Goal: Communication & Community: Answer question/provide support

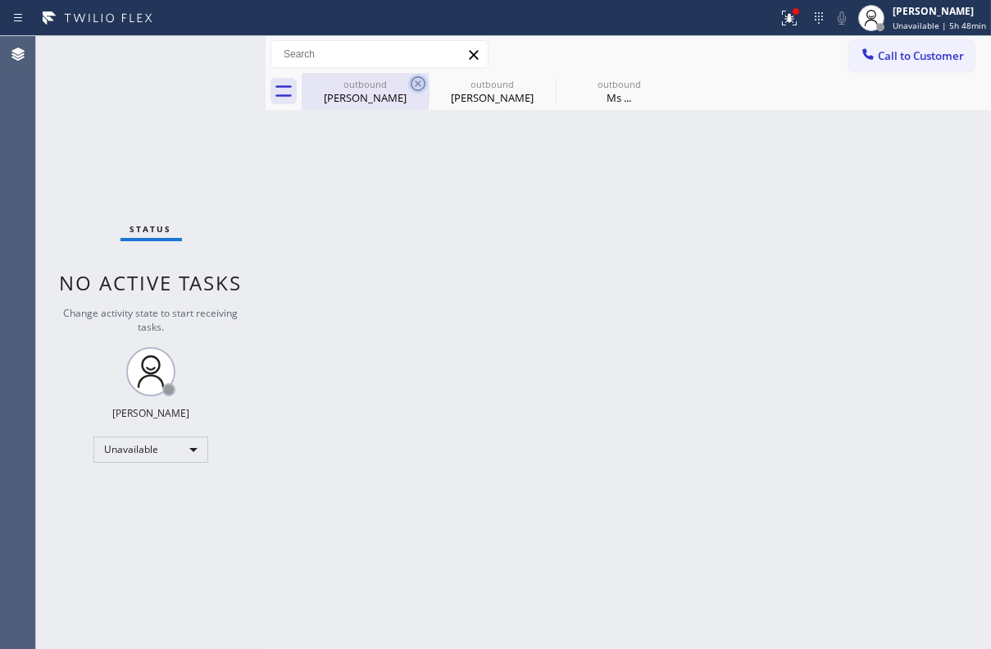
click at [420, 79] on icon at bounding box center [418, 84] width 20 height 20
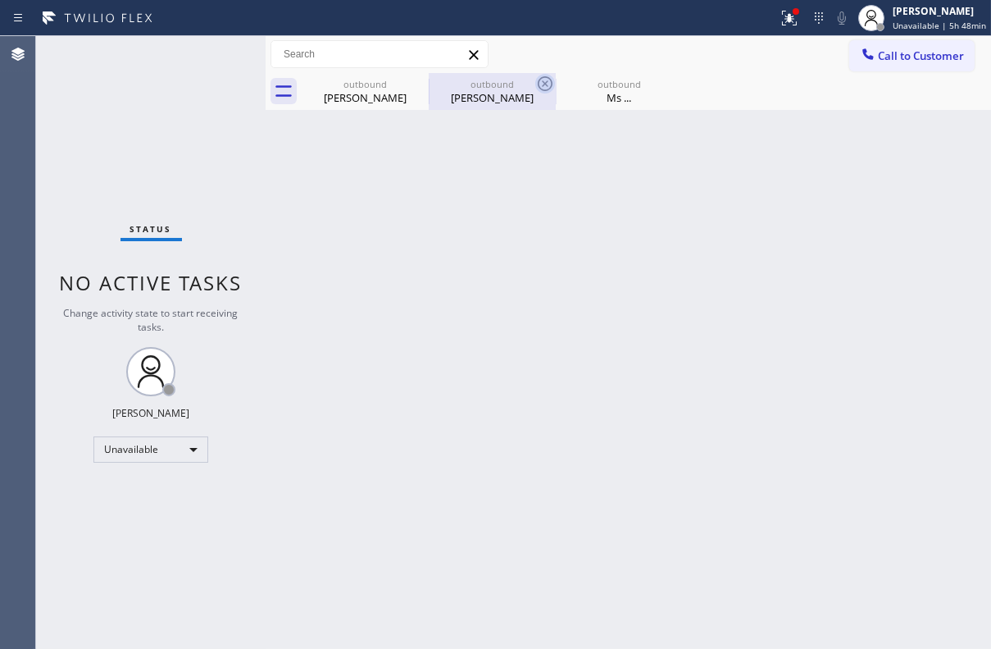
type input "[PHONE_NUMBER]"
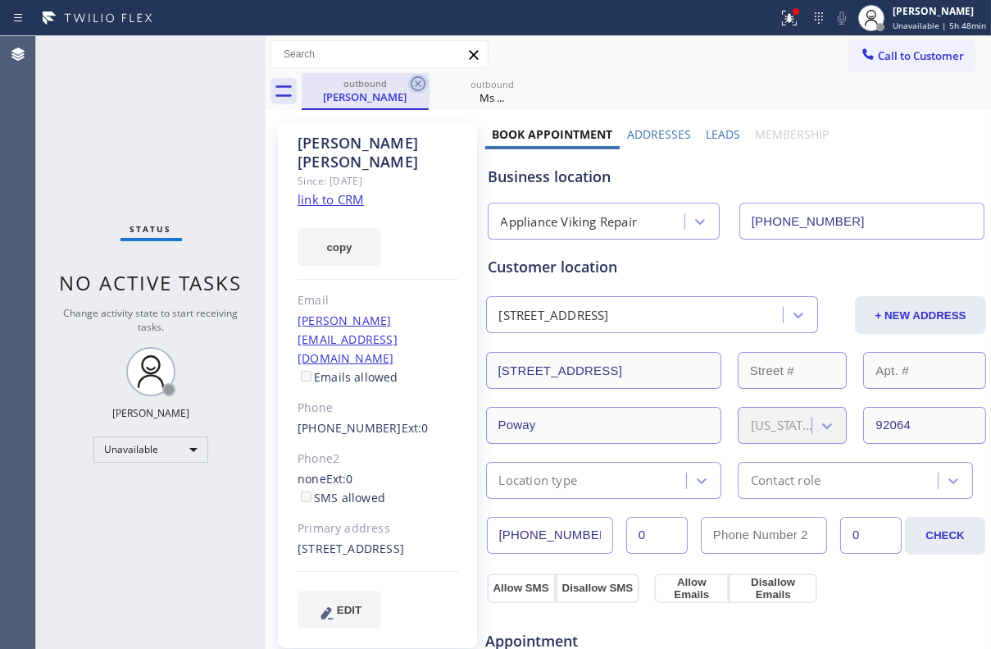
click at [419, 79] on icon at bounding box center [418, 84] width 20 height 20
type input "[PHONE_NUMBER]"
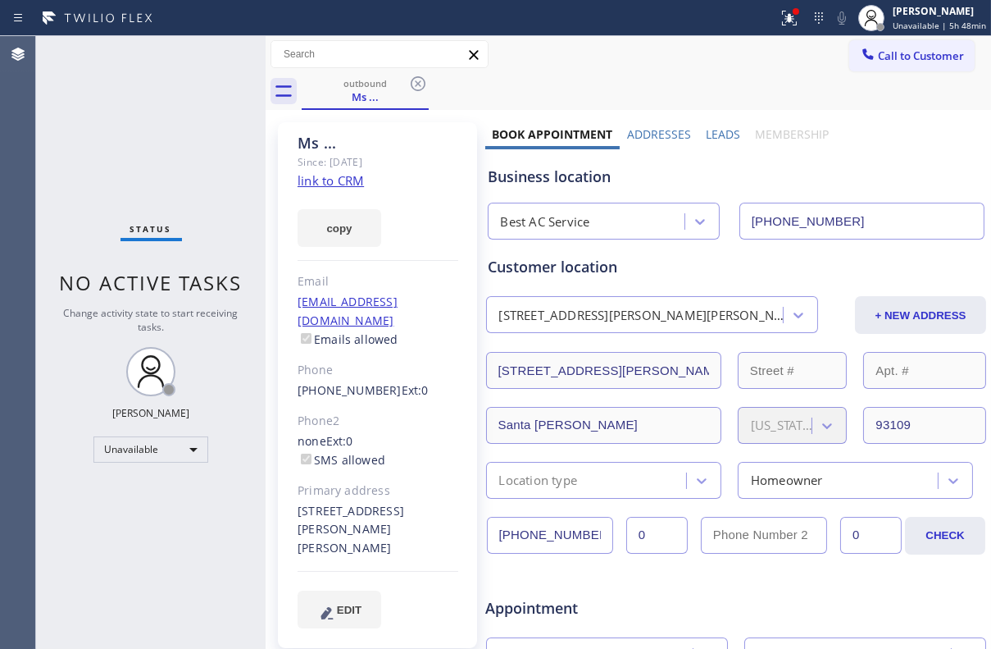
click at [419, 79] on icon at bounding box center [418, 84] width 20 height 20
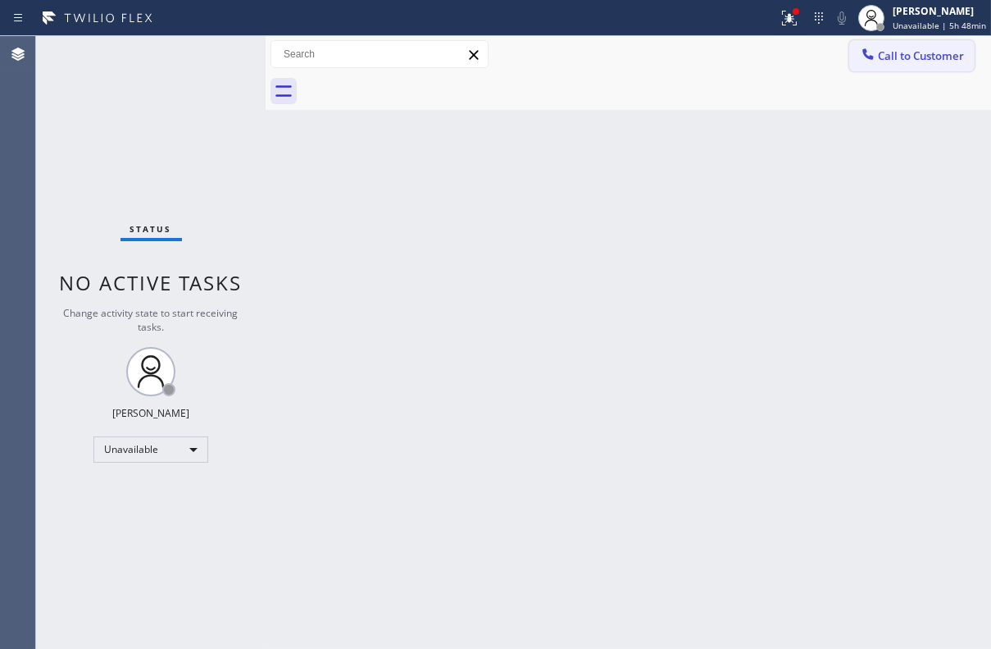
click at [909, 57] on span "Call to Customer" at bounding box center [921, 55] width 86 height 15
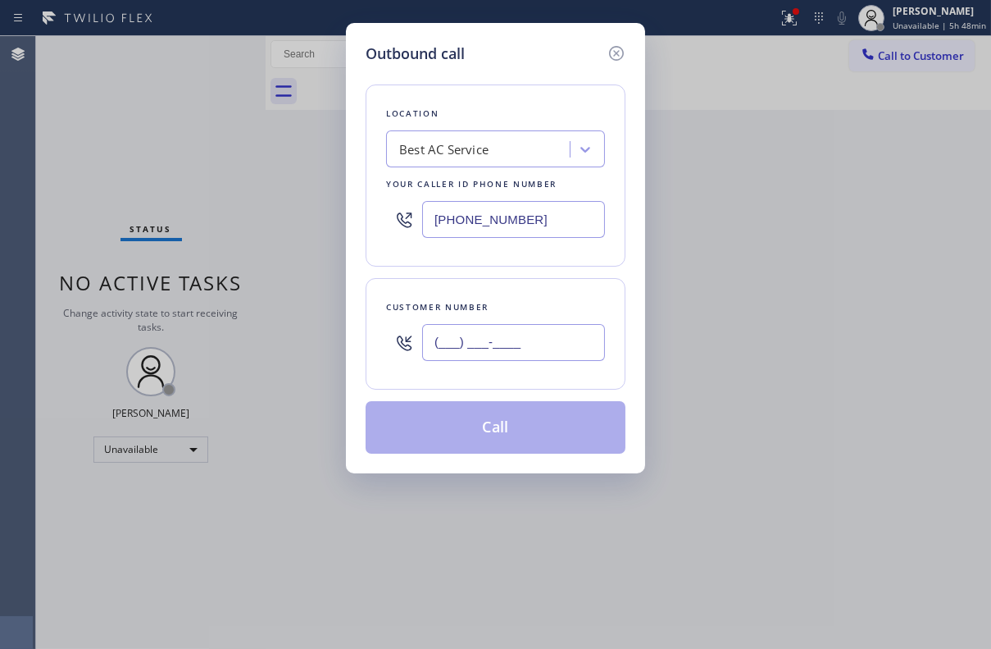
click at [521, 350] on input "(___) ___-____" at bounding box center [513, 342] width 183 height 37
paste input "213) 832-7465"
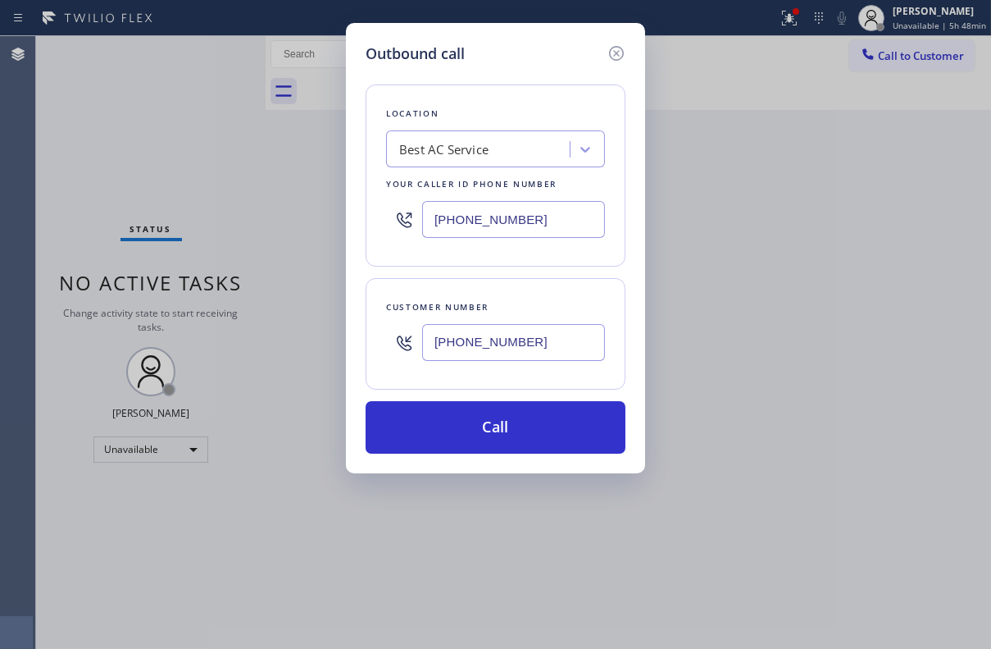
type input "[PHONE_NUMBER]"
drag, startPoint x: 560, startPoint y: 209, endPoint x: 262, endPoint y: 207, distance: 297.7
click at [262, 207] on div "Outbound call Location Best AC Service Your caller id phone number [PHONE_NUMBE…" at bounding box center [495, 324] width 991 height 649
paste input "424) 533-5426"
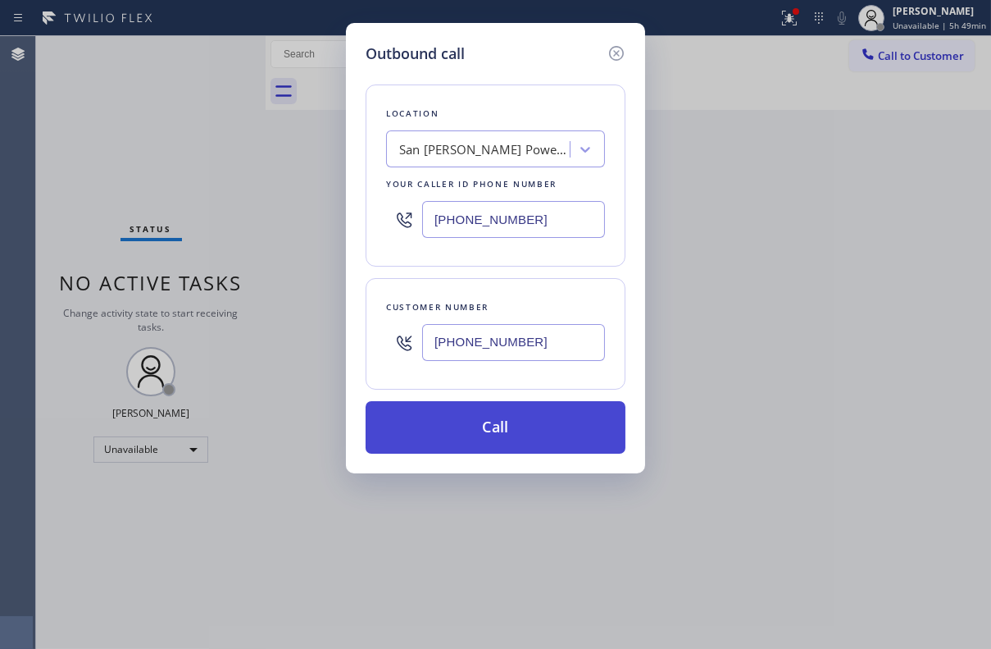
type input "[PHONE_NUMBER]"
click at [533, 418] on button "Call" at bounding box center [496, 427] width 260 height 52
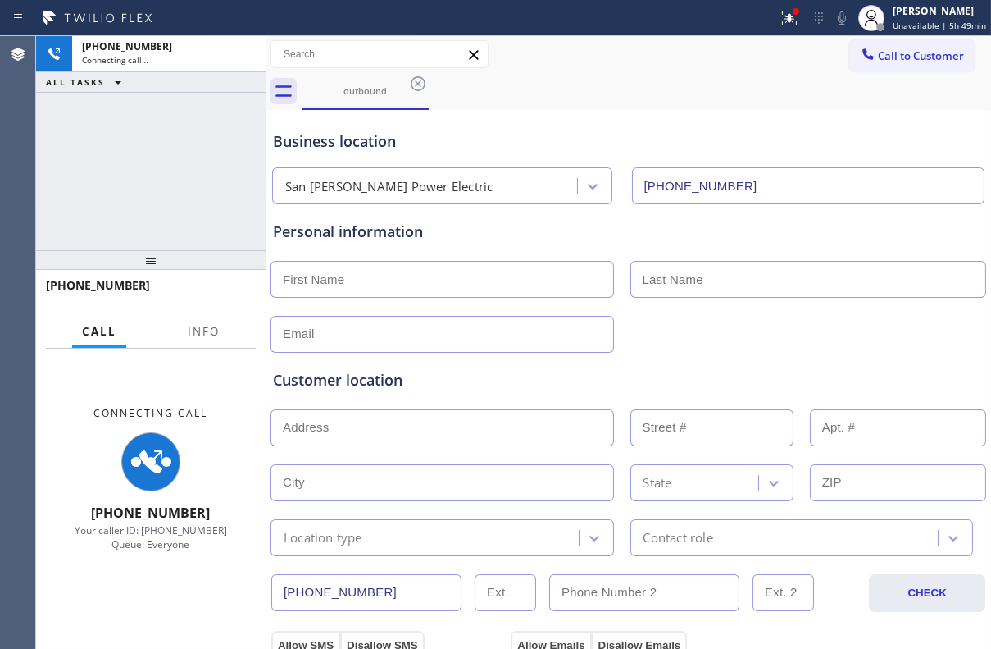
type input "[PHONE_NUMBER]"
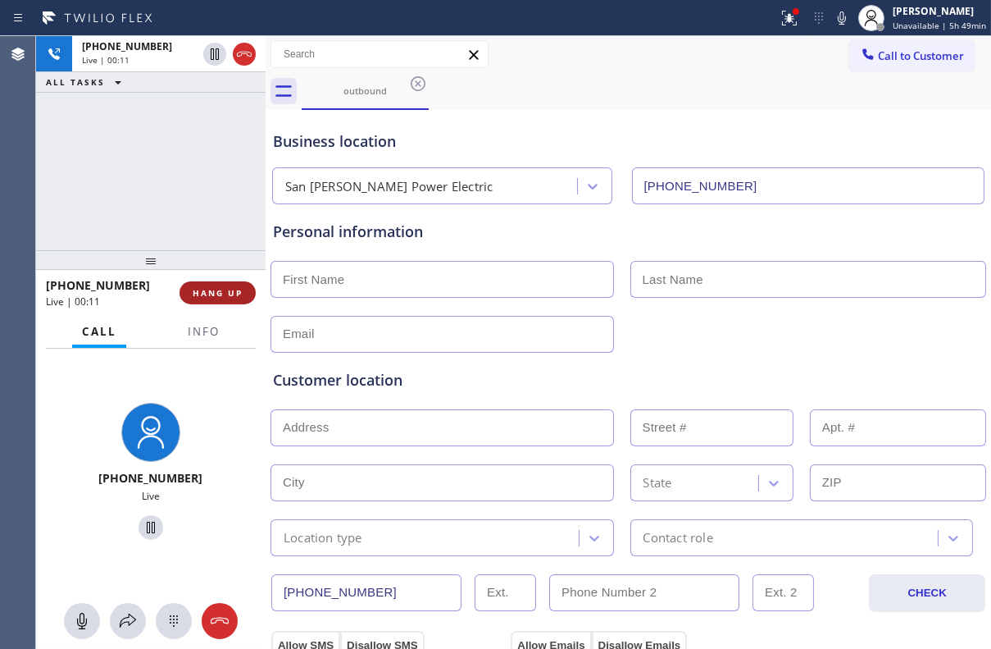
click at [215, 294] on span "HANG UP" at bounding box center [218, 292] width 50 height 11
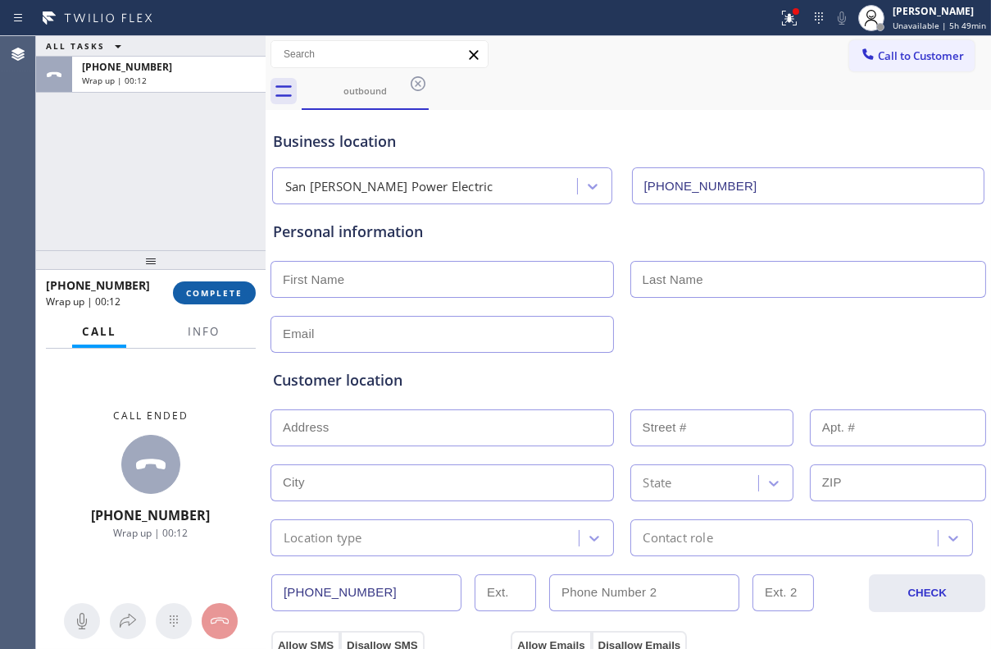
click at [213, 295] on span "COMPLETE" at bounding box center [214, 292] width 57 height 11
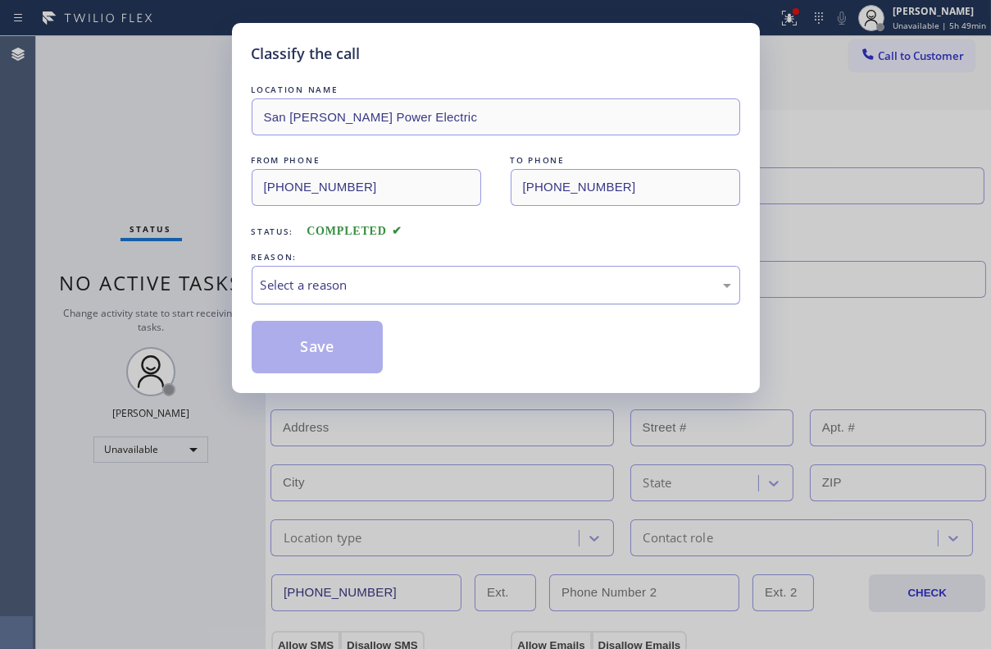
click at [309, 278] on div "Select a reason" at bounding box center [496, 285] width 471 height 19
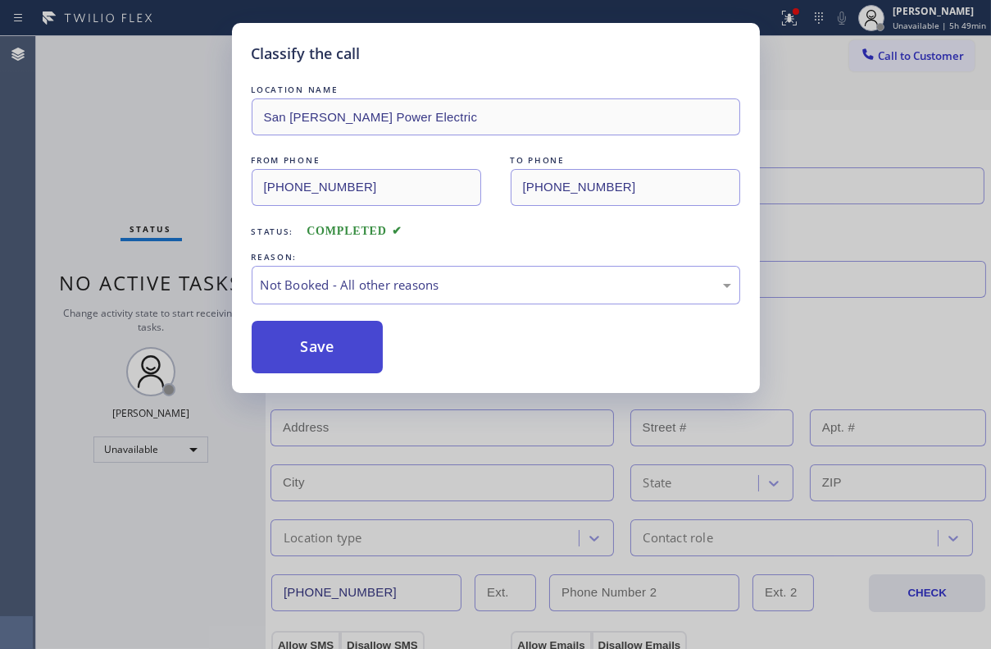
click at [298, 350] on button "Save" at bounding box center [318, 347] width 132 height 52
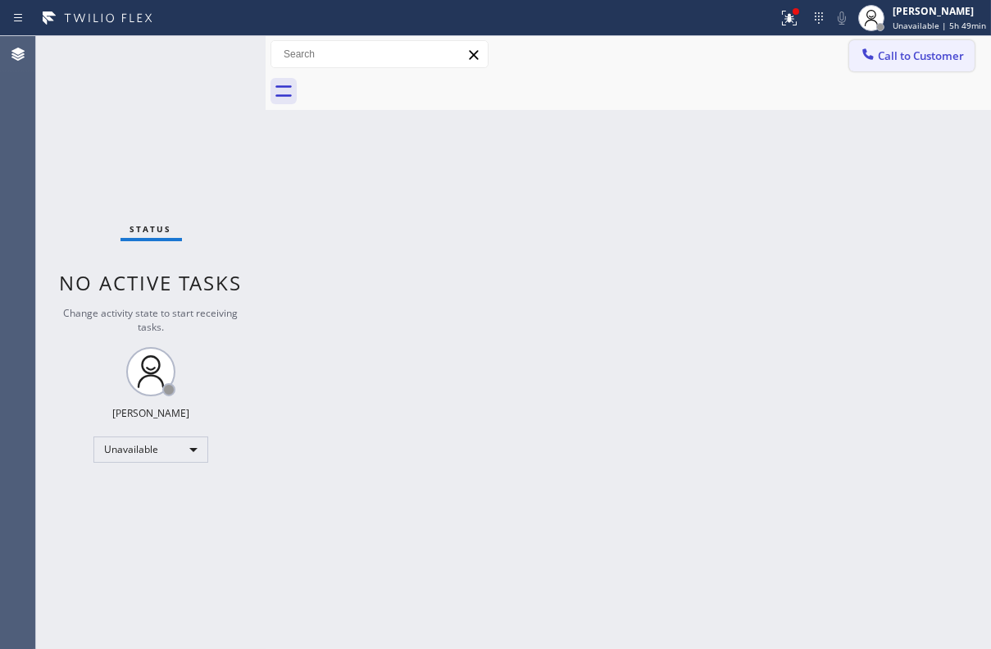
click at [907, 54] on span "Call to Customer" at bounding box center [921, 55] width 86 height 15
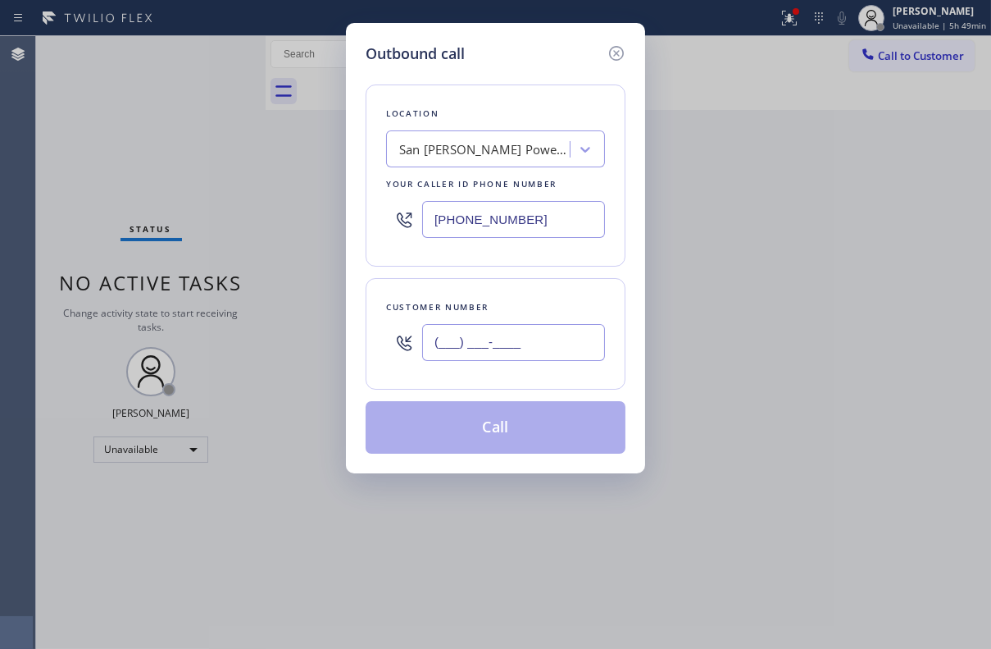
click at [549, 348] on input "(___) ___-____" at bounding box center [513, 342] width 183 height 37
paste input "310) 729-5933"
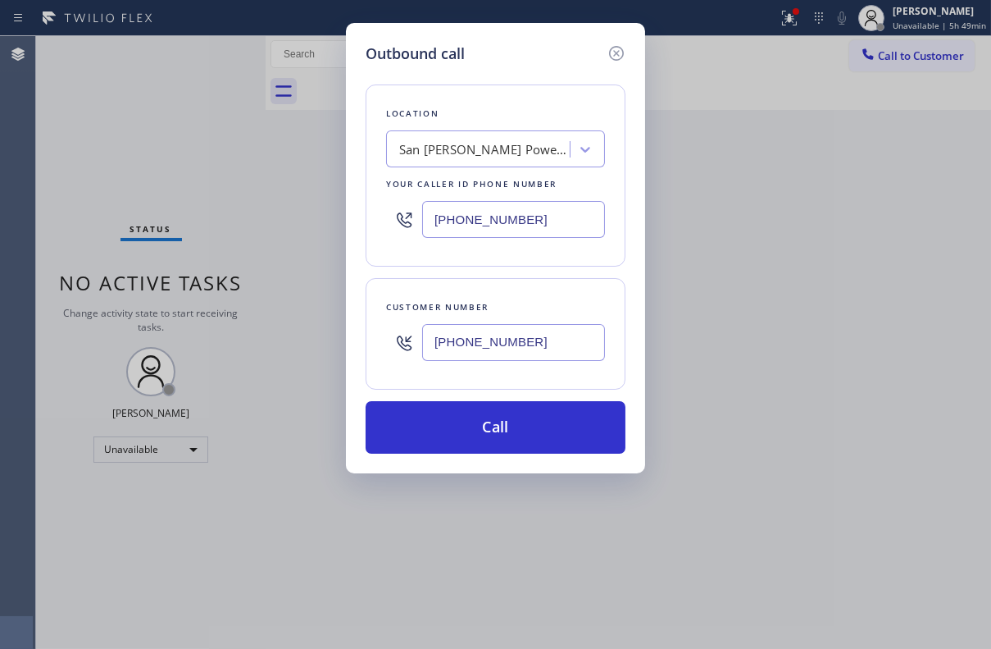
type input "[PHONE_NUMBER]"
drag, startPoint x: 566, startPoint y: 222, endPoint x: 317, endPoint y: 221, distance: 248.5
click at [317, 221] on div "Outbound call Location [GEOGRAPHIC_DATA][PERSON_NAME] Power Electric Your calle…" at bounding box center [495, 324] width 991 height 649
paste input "626) 470-6107"
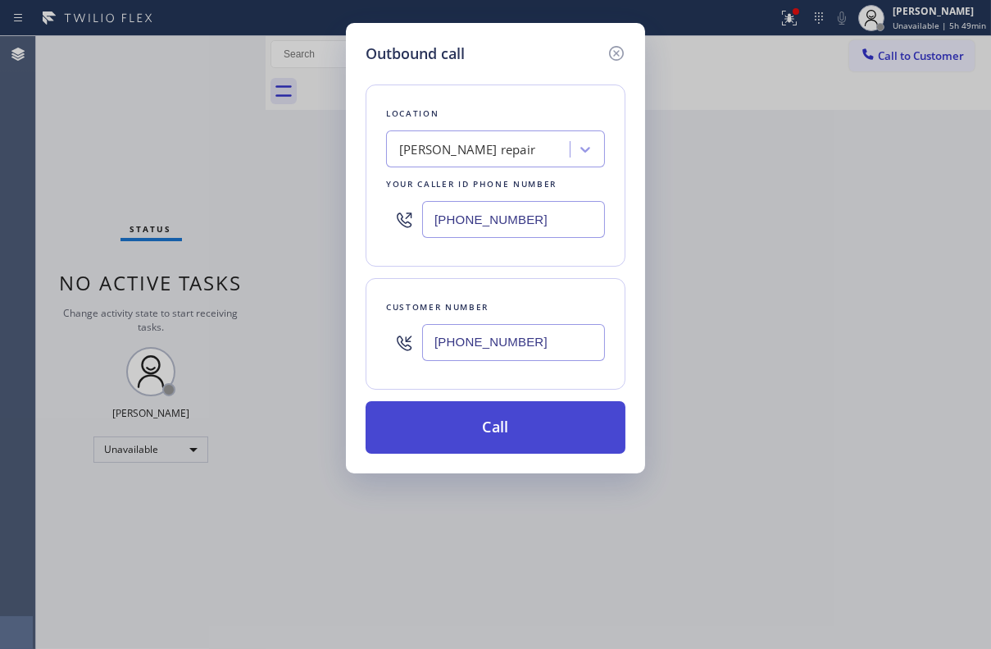
type input "[PHONE_NUMBER]"
click at [481, 436] on button "Call" at bounding box center [496, 427] width 260 height 52
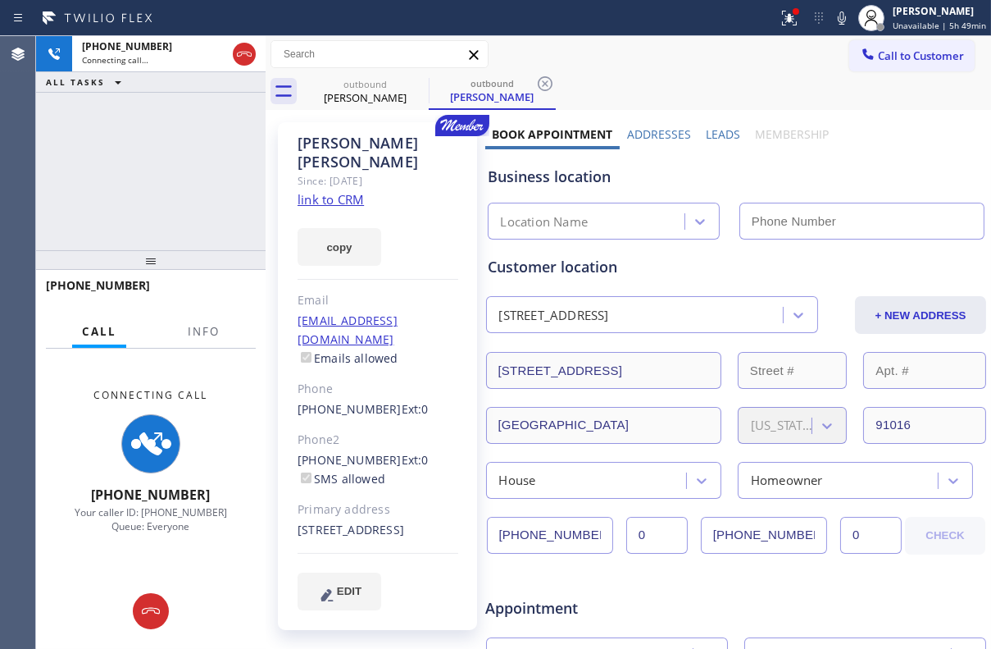
click at [717, 130] on label "Leads" at bounding box center [723, 134] width 34 height 16
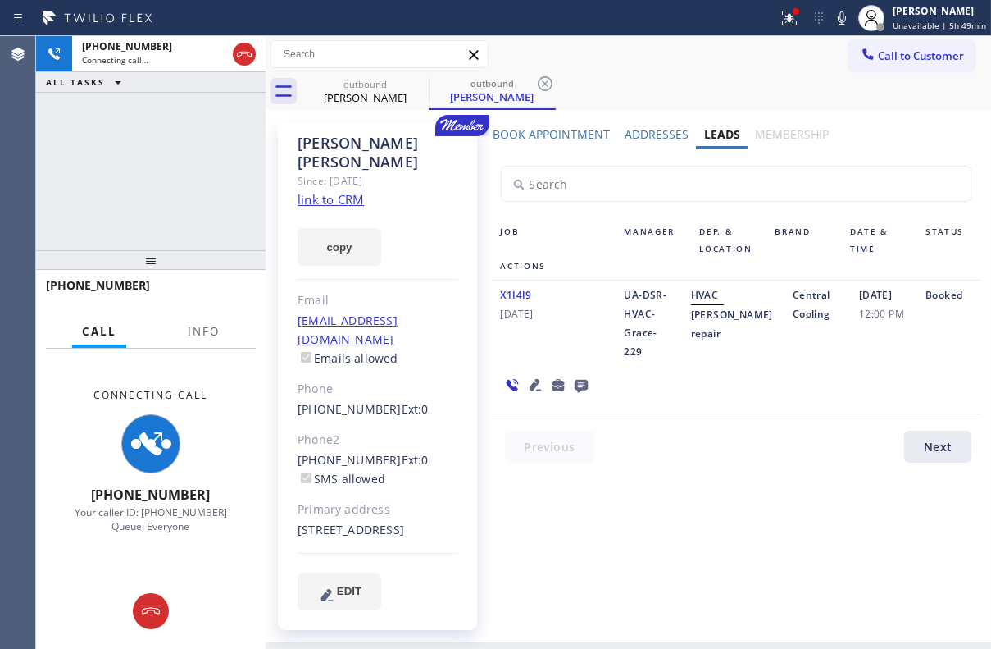
click at [575, 380] on icon at bounding box center [580, 386] width 13 height 13
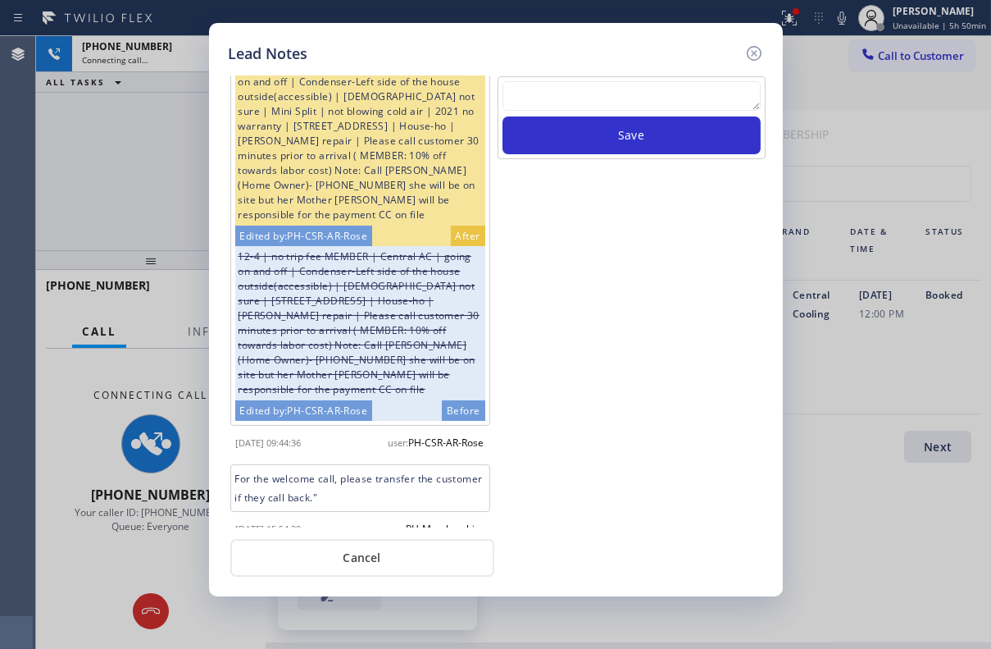
scroll to position [98, 0]
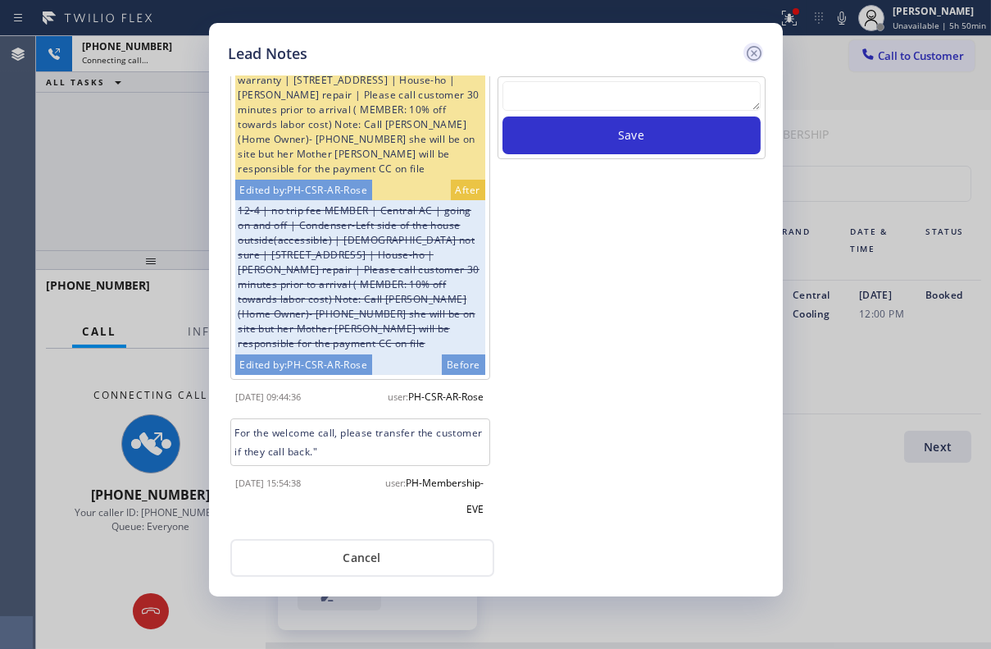
click at [753, 48] on icon at bounding box center [755, 53] width 20 height 20
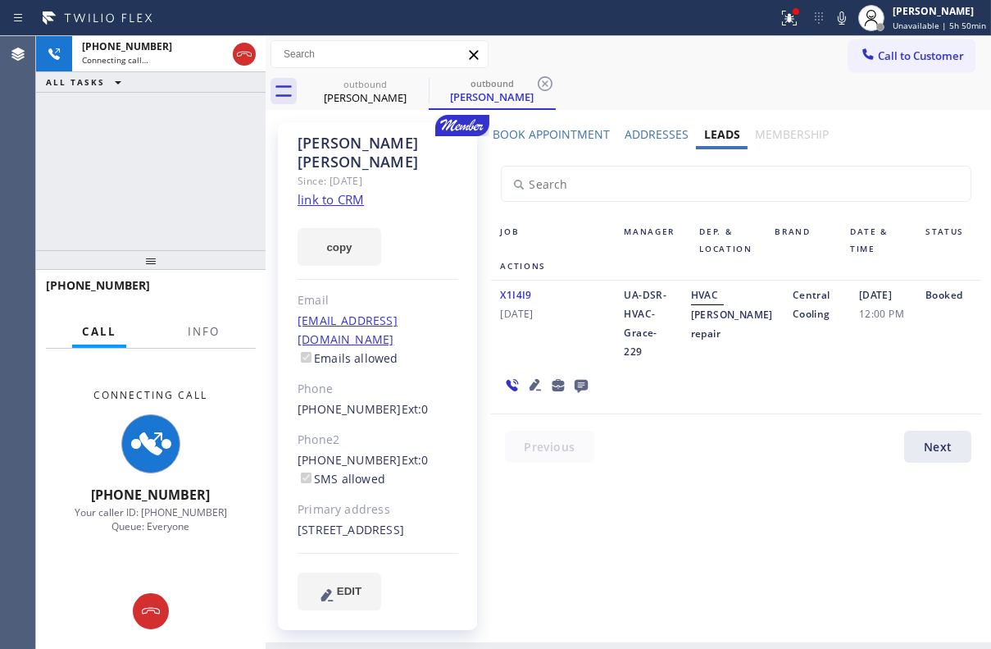
click at [534, 379] on icon at bounding box center [534, 384] width 11 height 11
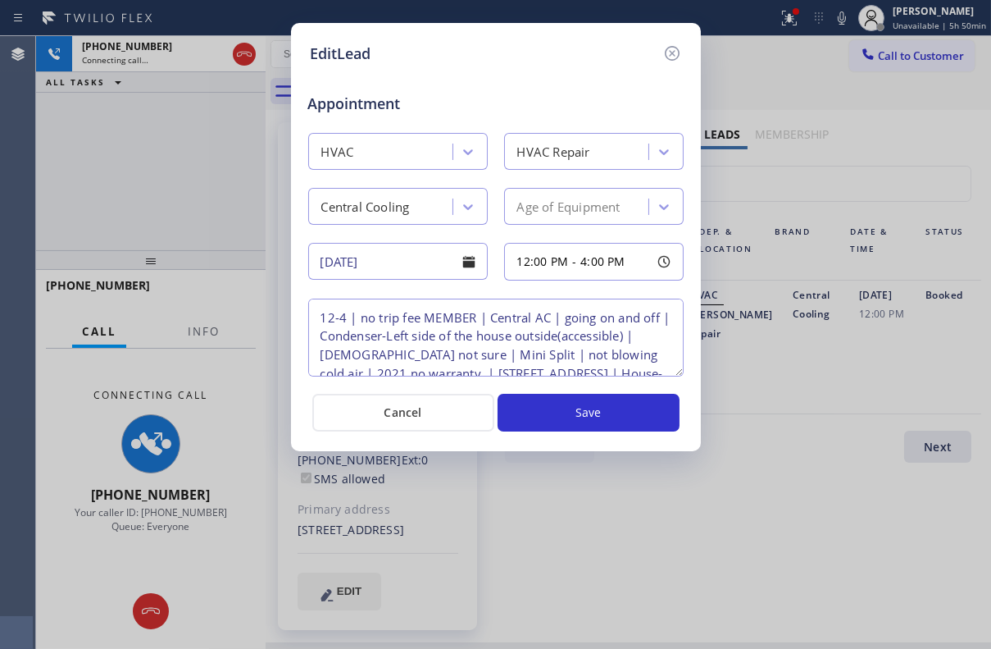
scroll to position [74, 0]
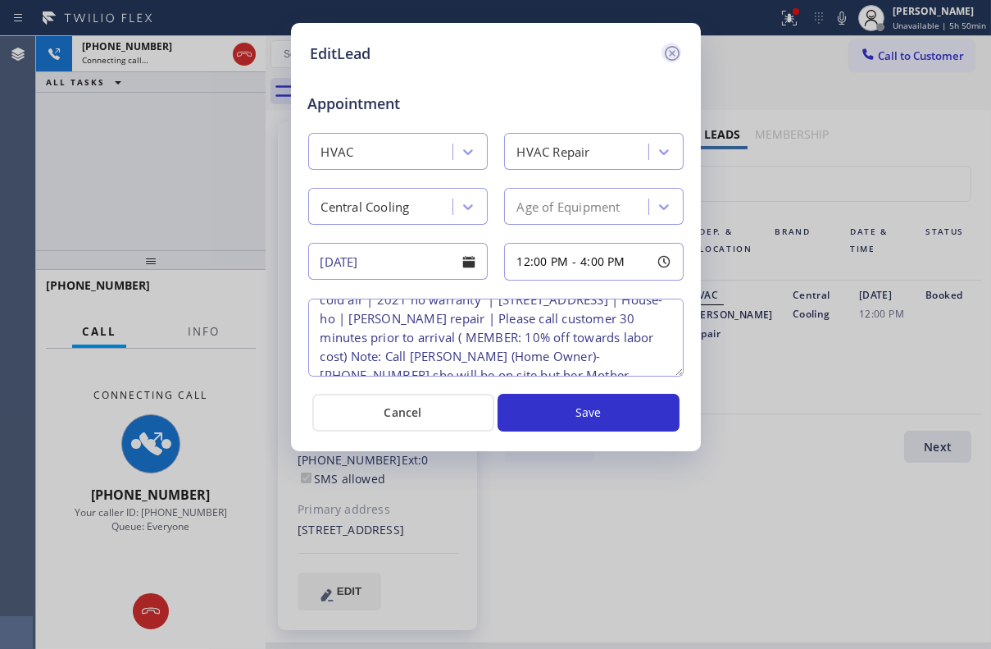
click at [672, 53] on icon at bounding box center [671, 53] width 15 height 15
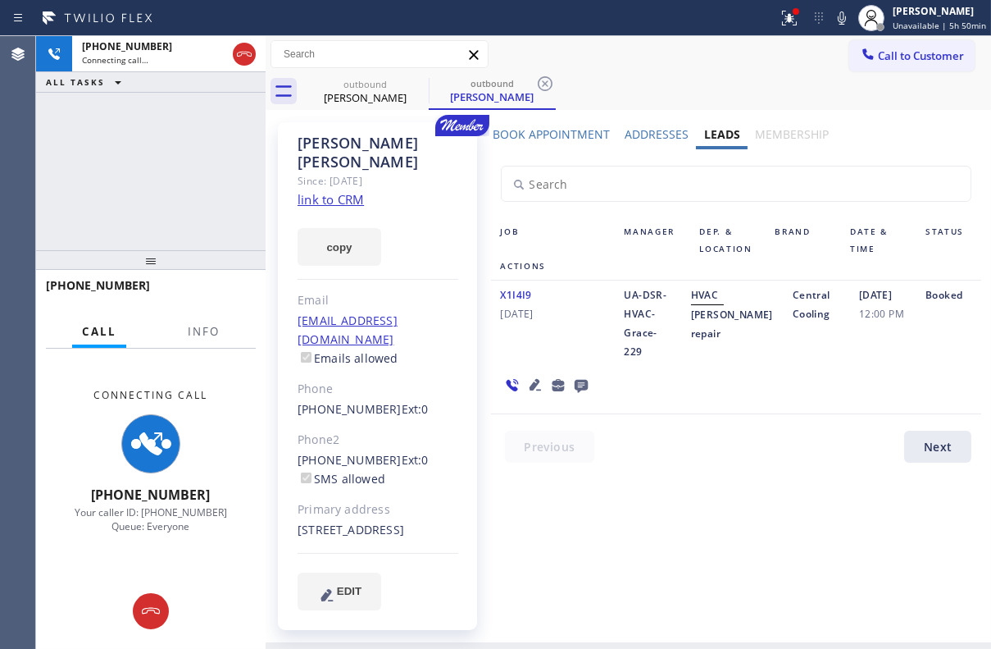
click at [337, 191] on link "link to CRM" at bounding box center [331, 199] width 66 height 16
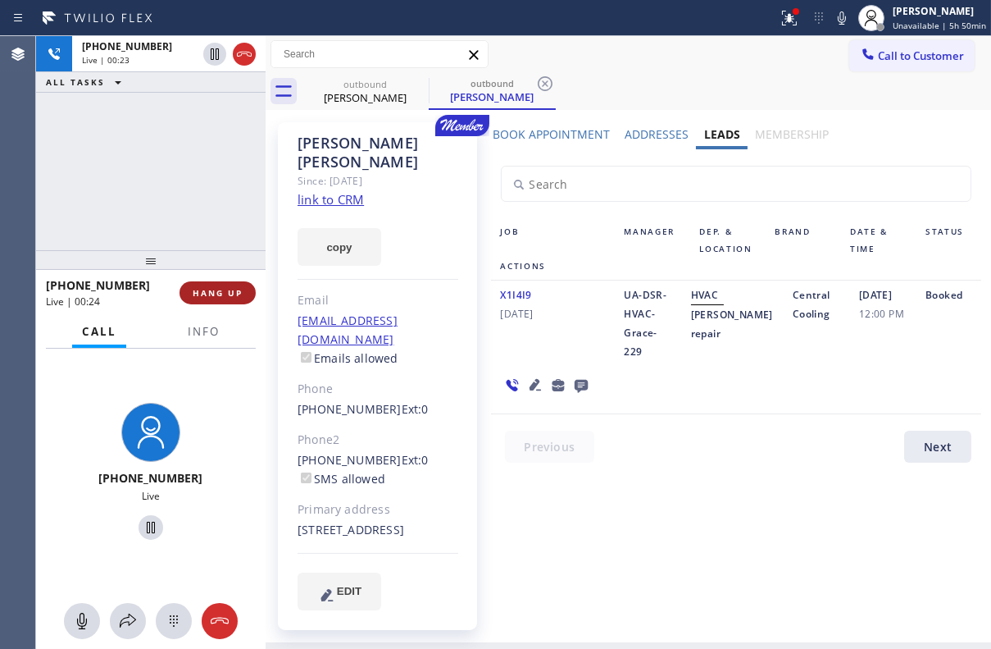
click at [230, 289] on span "HANG UP" at bounding box center [218, 292] width 50 height 11
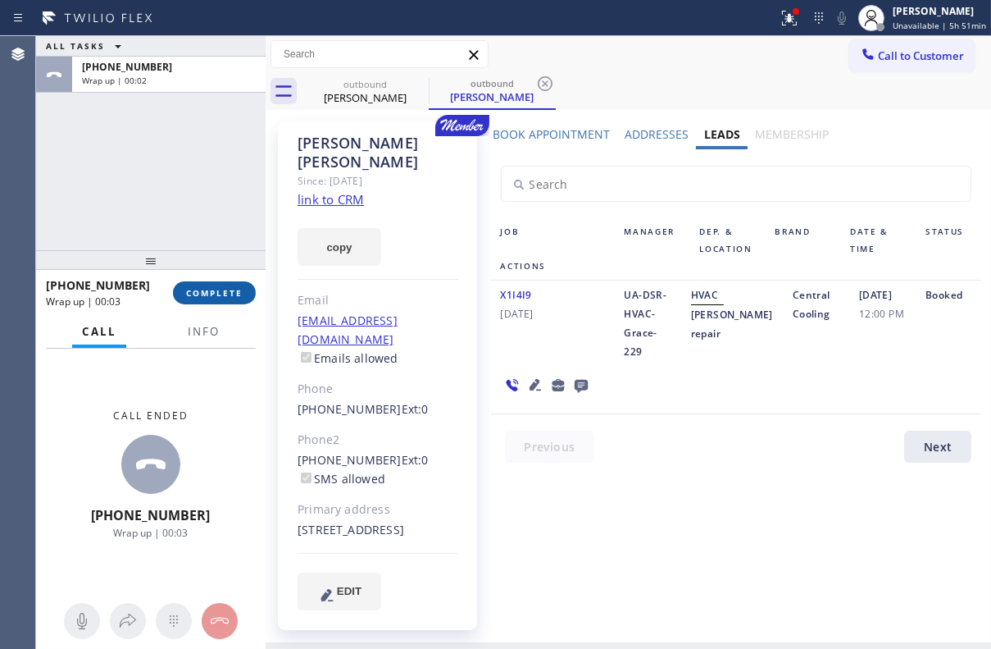
click at [221, 289] on span "COMPLETE" at bounding box center [214, 292] width 57 height 11
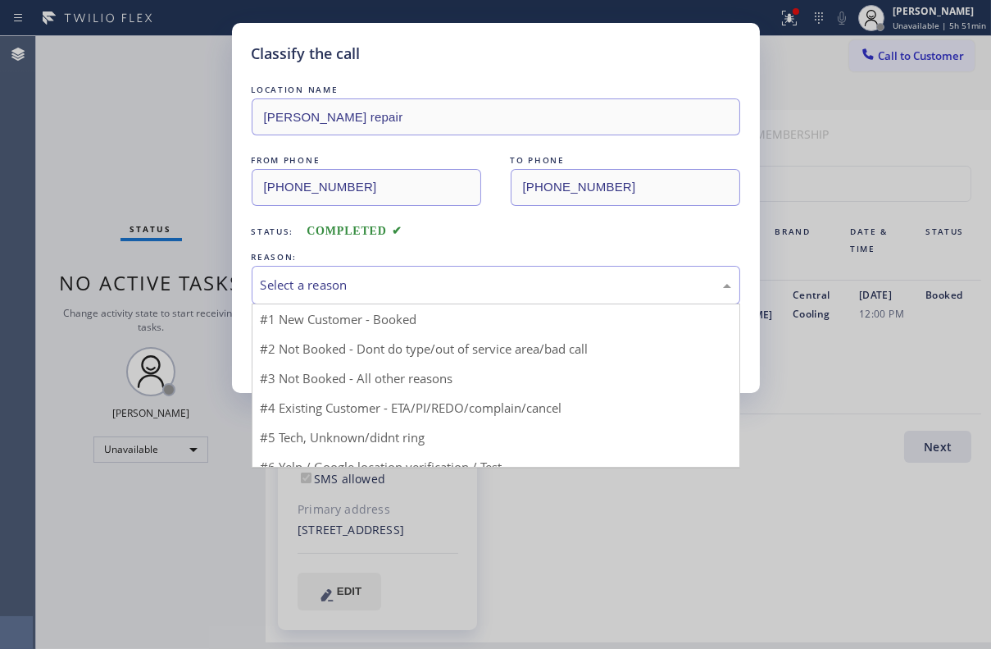
click at [311, 282] on div "Select a reason" at bounding box center [496, 285] width 471 height 19
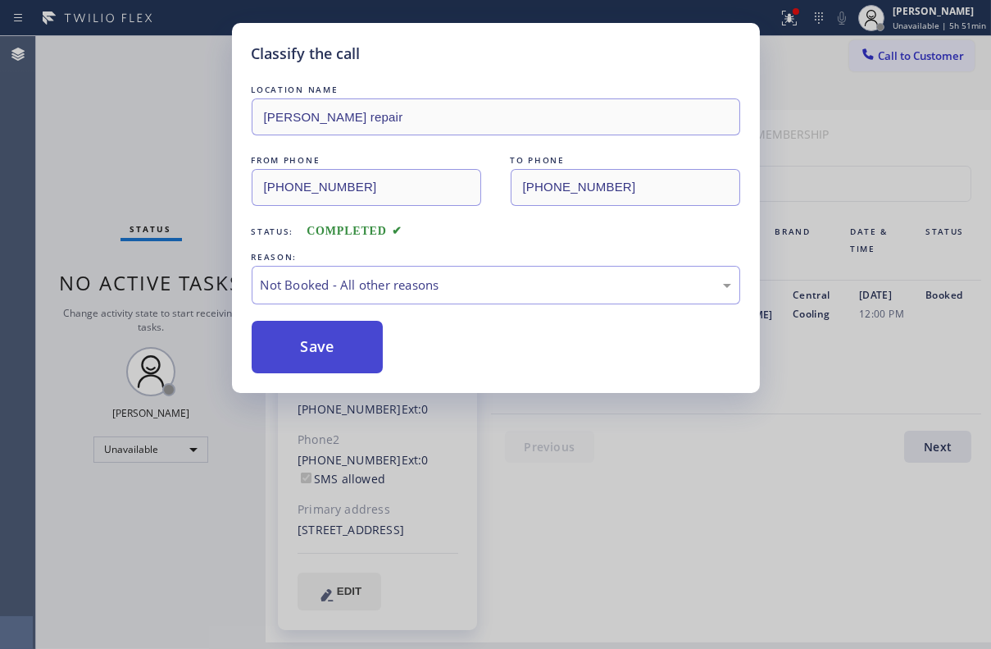
click at [305, 347] on button "Save" at bounding box center [318, 347] width 132 height 52
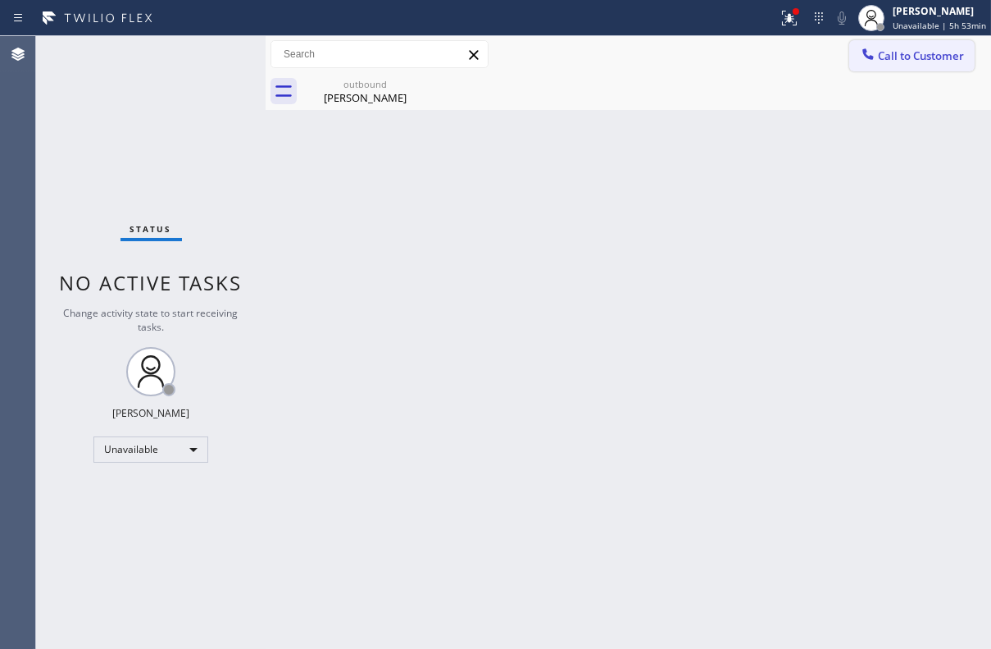
click at [910, 66] on button "Call to Customer" at bounding box center [911, 55] width 125 height 31
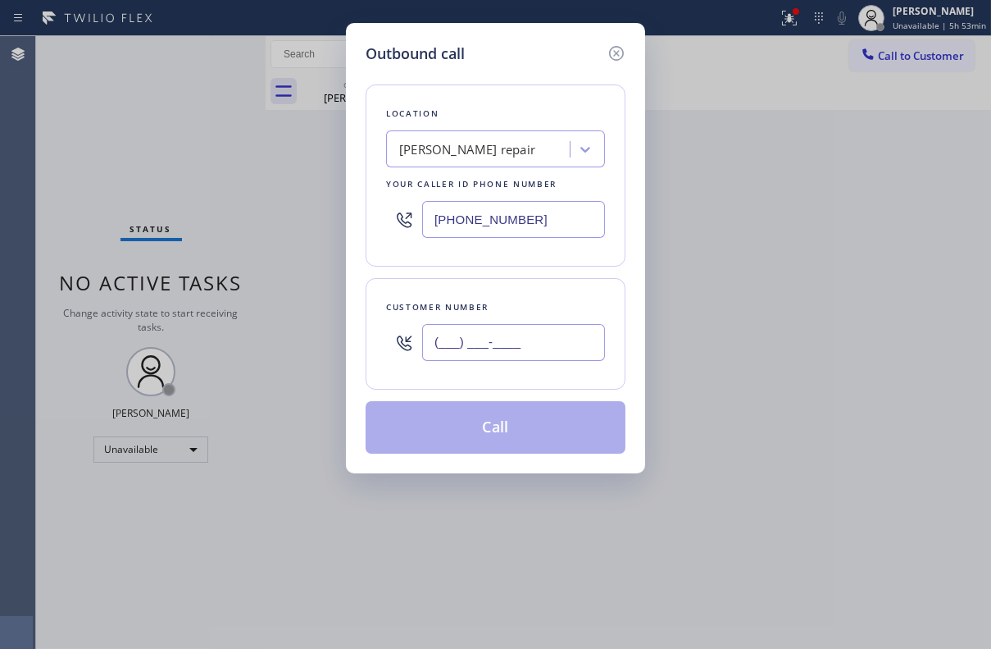
click at [502, 354] on input "(___) ___-____" at bounding box center [513, 342] width 183 height 37
paste input "310) 579-5818"
type input "[PHONE_NUMBER]"
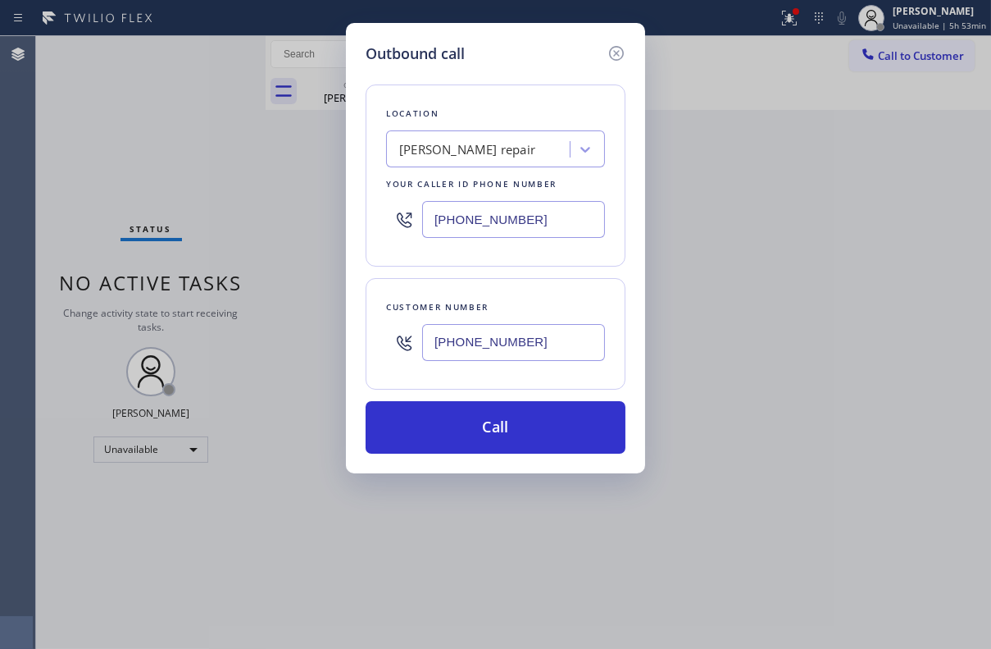
click at [802, 303] on div "Outbound call Location [PERSON_NAME] repair Your caller id phone number [PHONE_…" at bounding box center [495, 324] width 991 height 649
click at [535, 243] on div "[PHONE_NUMBER]" at bounding box center [495, 219] width 219 height 53
drag, startPoint x: 536, startPoint y: 225, endPoint x: 321, endPoint y: 221, distance: 214.9
click at [327, 225] on div "Outbound call Location [PERSON_NAME] repair Your caller id phone number [PHONE_…" at bounding box center [495, 324] width 991 height 649
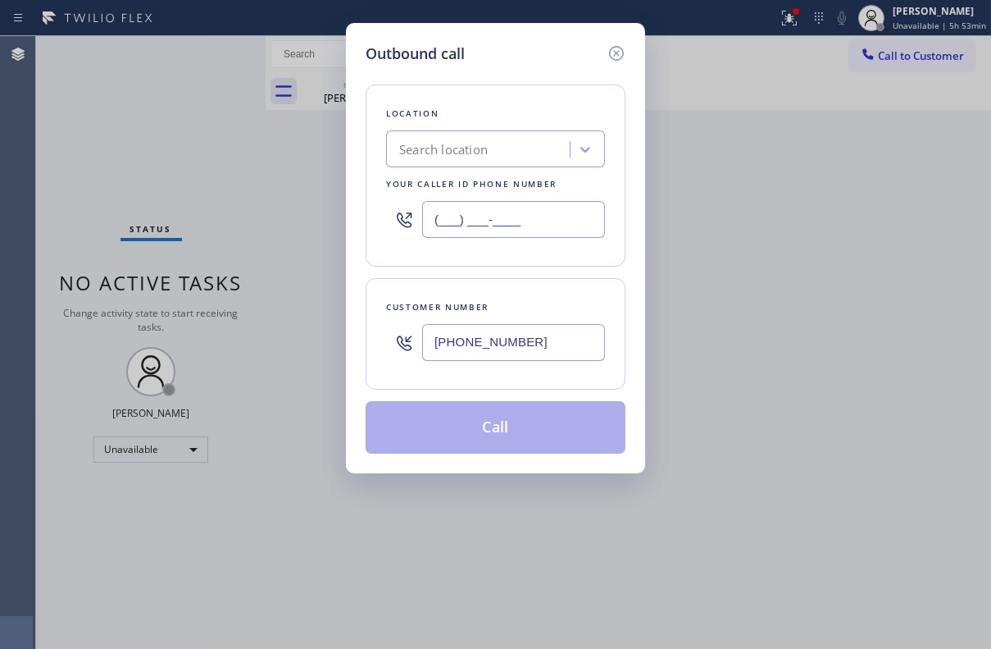
type input "(___) ___-____"
click at [481, 146] on div "Search location" at bounding box center [443, 149] width 89 height 19
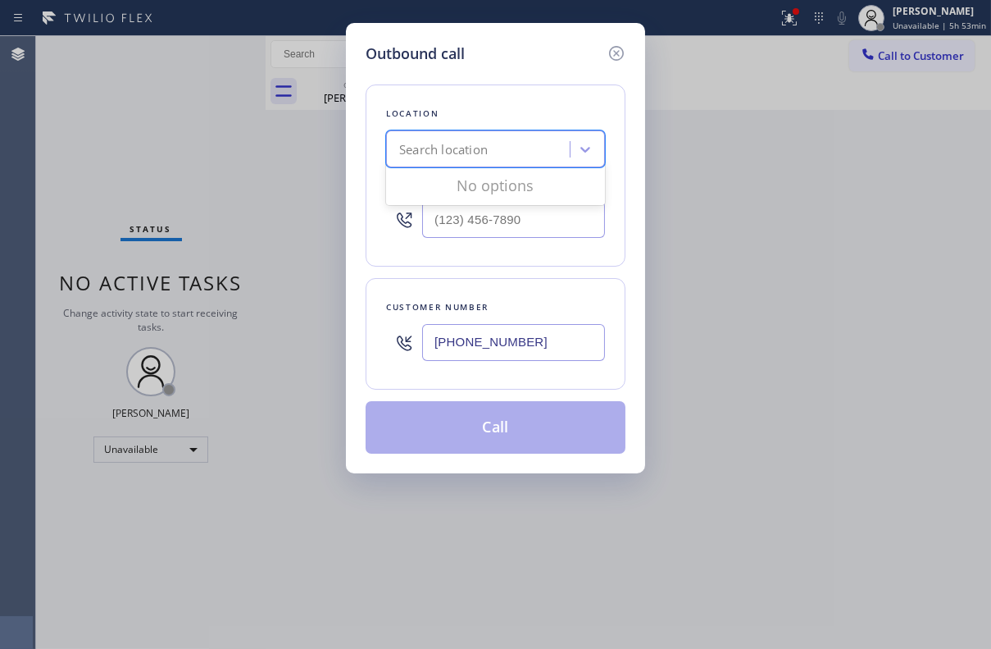
paste input "Top Sewer Mar Vista"
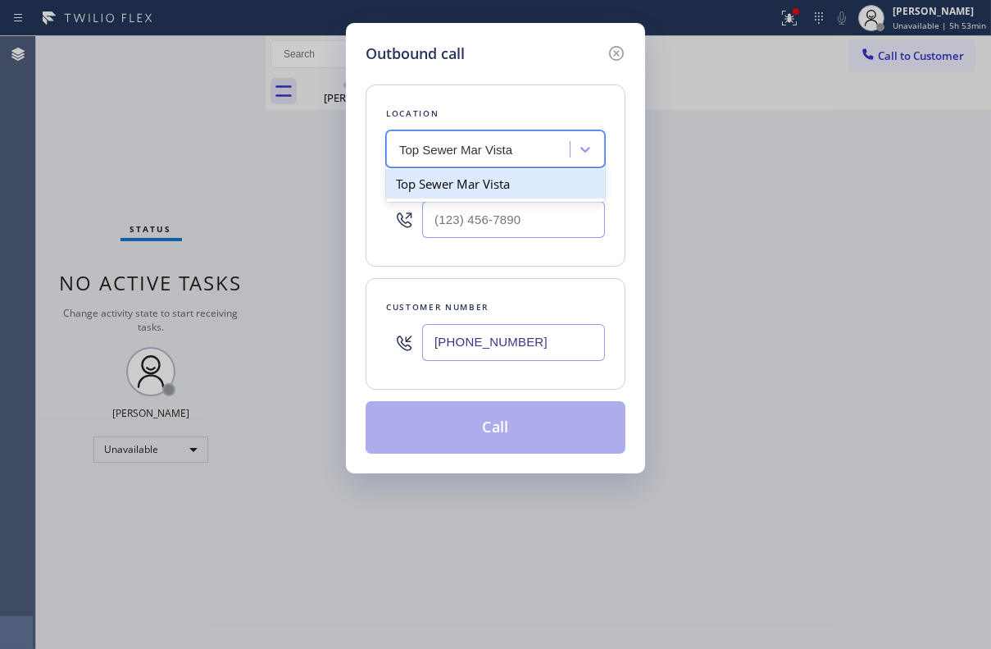
type input "Top Sewer Mar Vista"
click at [475, 152] on div "Search location" at bounding box center [443, 149] width 89 height 19
click at [467, 179] on div "Top Sewer Mar Vista" at bounding box center [495, 184] width 219 height 30
type input "[PHONE_NUMBER]"
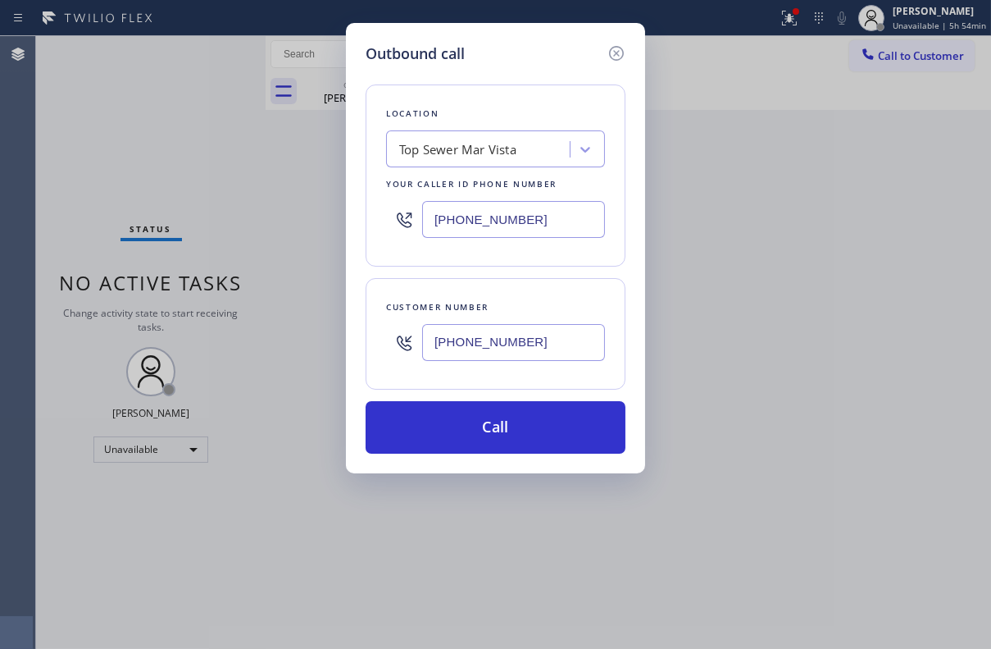
drag, startPoint x: 543, startPoint y: 345, endPoint x: 373, endPoint y: 330, distance: 170.4
click at [373, 330] on div "Customer number [PHONE_NUMBER]" at bounding box center [496, 334] width 260 height 112
paste input "___) ___-____"
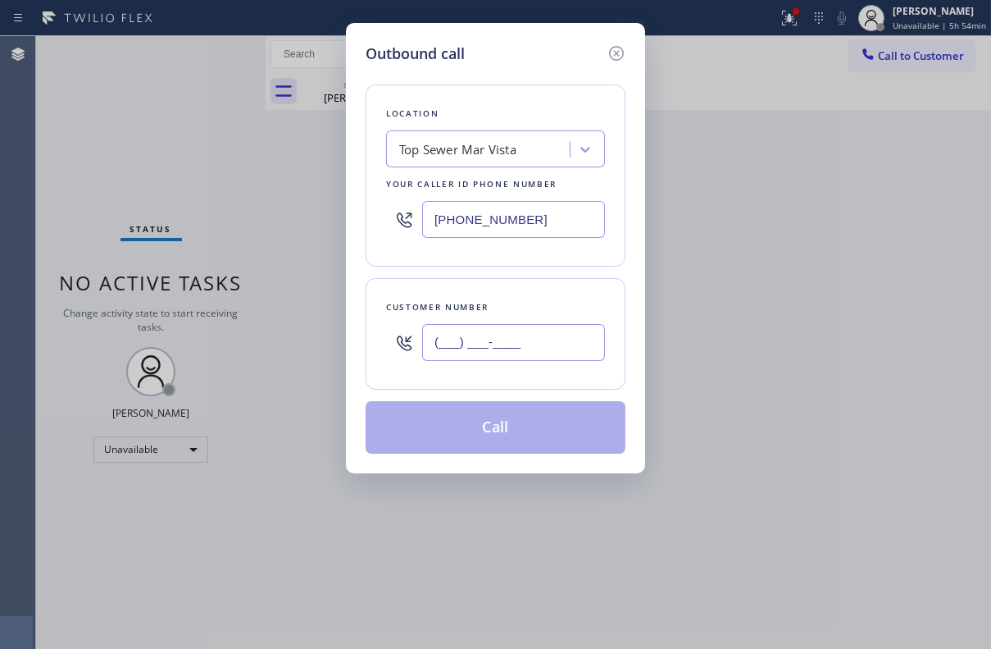
type input "(___) ___-____"
click at [854, 275] on div "Outbound call Location Top Sewer Mar Vista Your caller id phone number [PHONE_N…" at bounding box center [495, 324] width 991 height 649
click at [485, 348] on input "(___) ___-____" at bounding box center [513, 342] width 183 height 37
paste input "310) 579-5818"
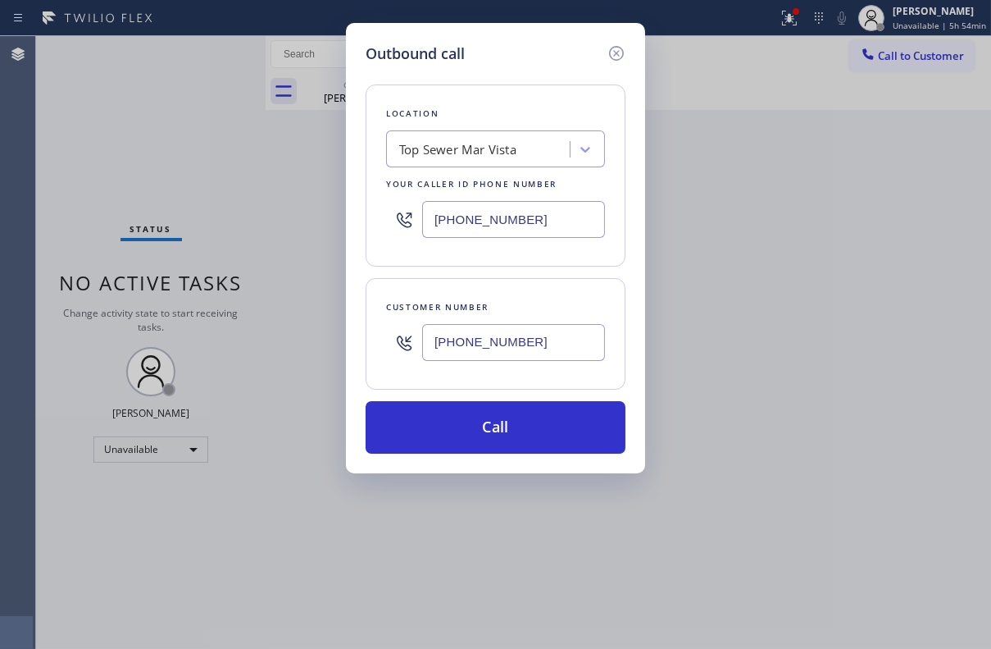
type input "[PHONE_NUMBER]"
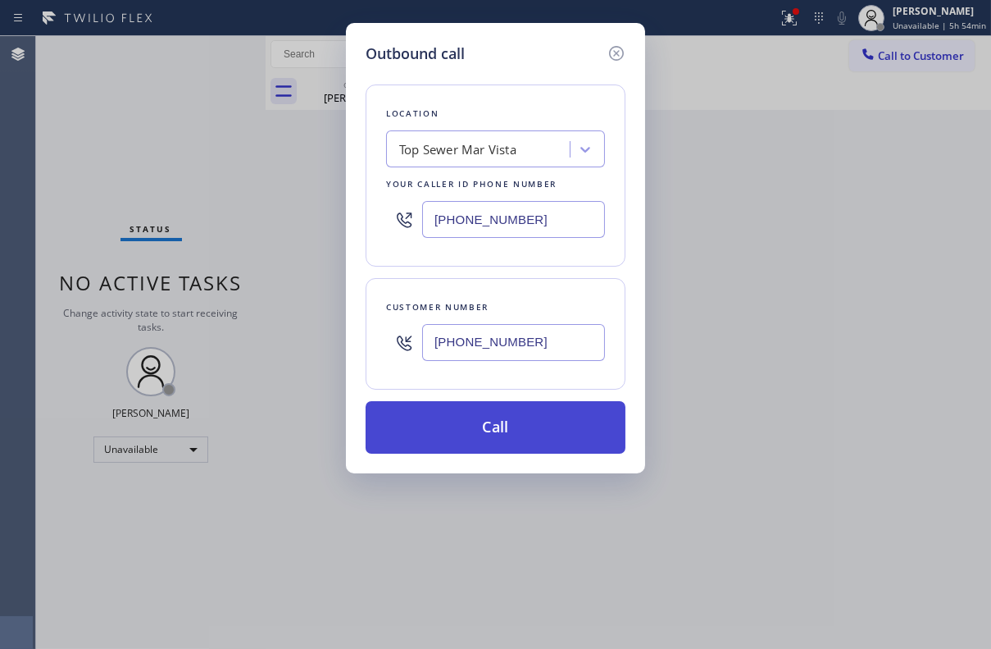
click at [473, 422] on button "Call" at bounding box center [496, 427] width 260 height 52
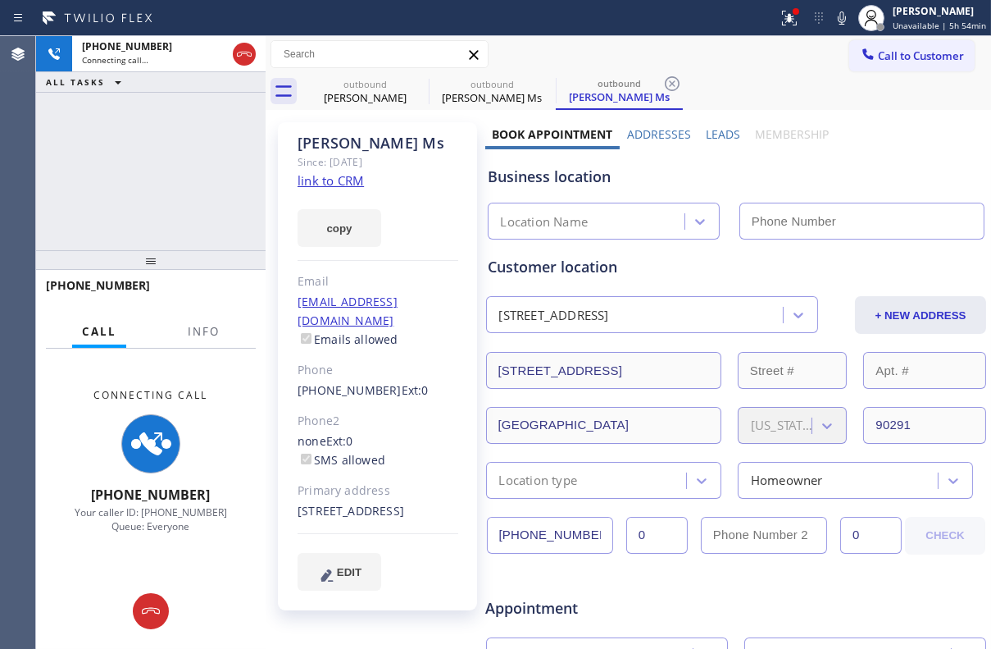
click at [716, 129] on label "Leads" at bounding box center [723, 134] width 34 height 16
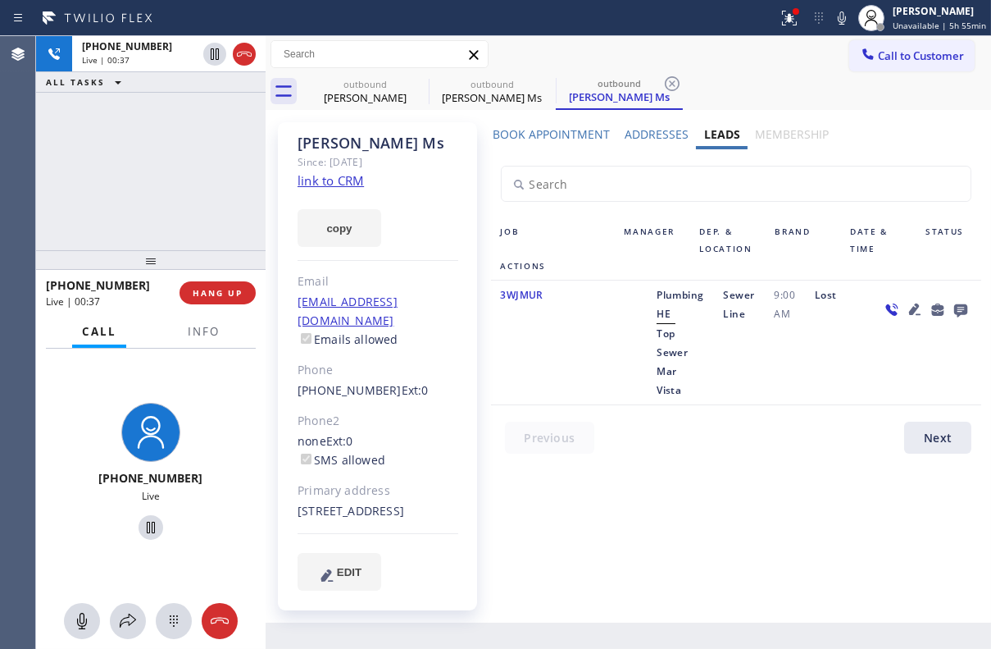
click at [786, 373] on div "9:00 AM" at bounding box center [784, 342] width 41 height 114
click at [339, 178] on link "link to CRM" at bounding box center [331, 180] width 66 height 16
click at [553, 360] on div "3WJMUR" at bounding box center [553, 342] width 124 height 114
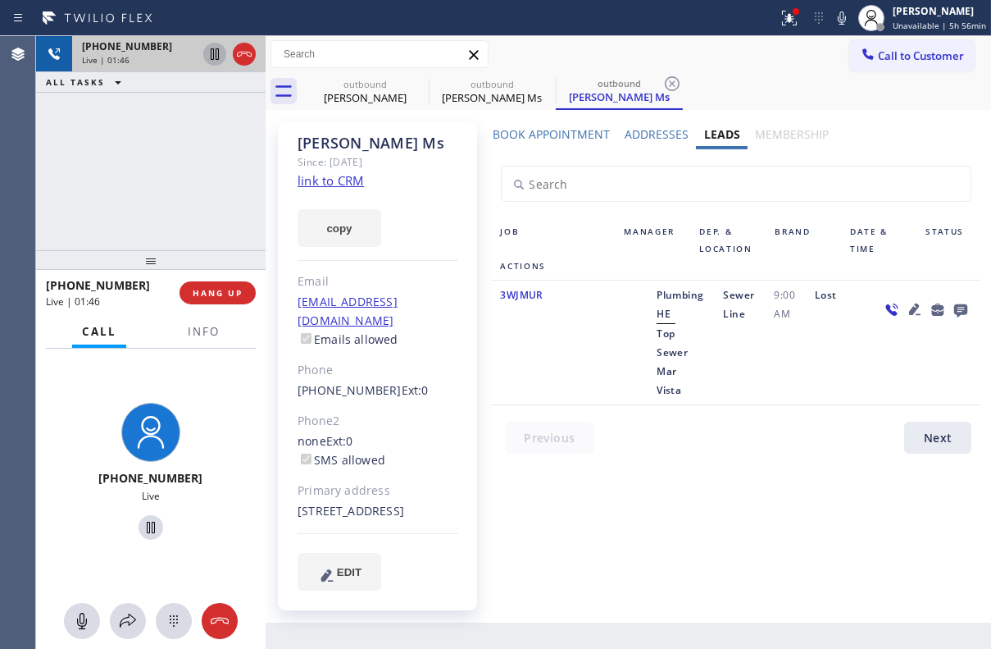
click at [212, 59] on icon at bounding box center [215, 53] width 8 height 11
click at [837, 16] on icon at bounding box center [842, 18] width 20 height 20
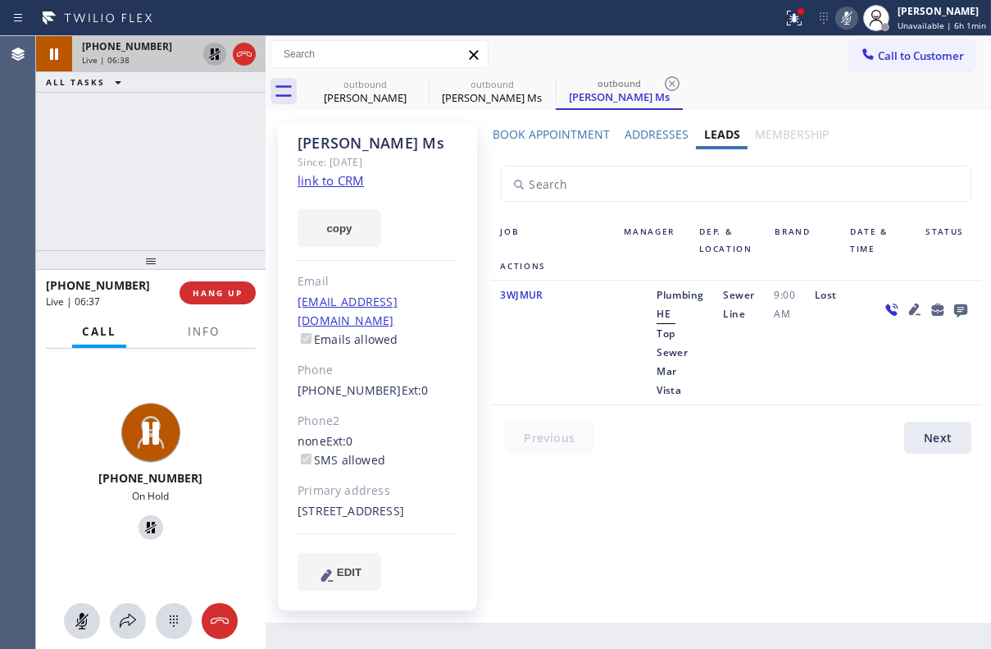
click at [215, 52] on icon at bounding box center [215, 54] width 20 height 20
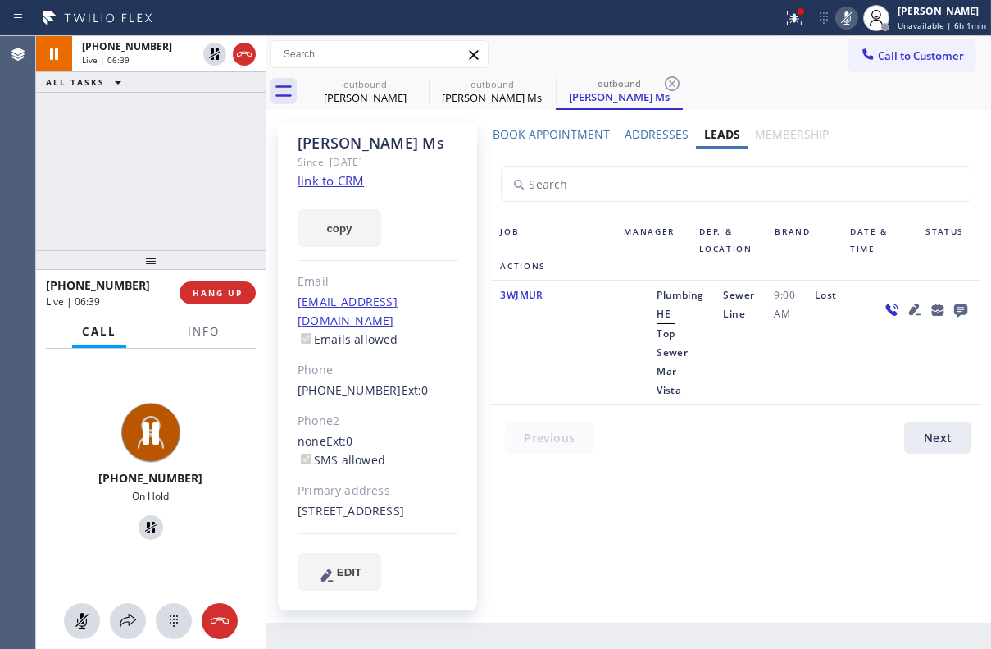
click at [837, 16] on icon at bounding box center [847, 18] width 20 height 20
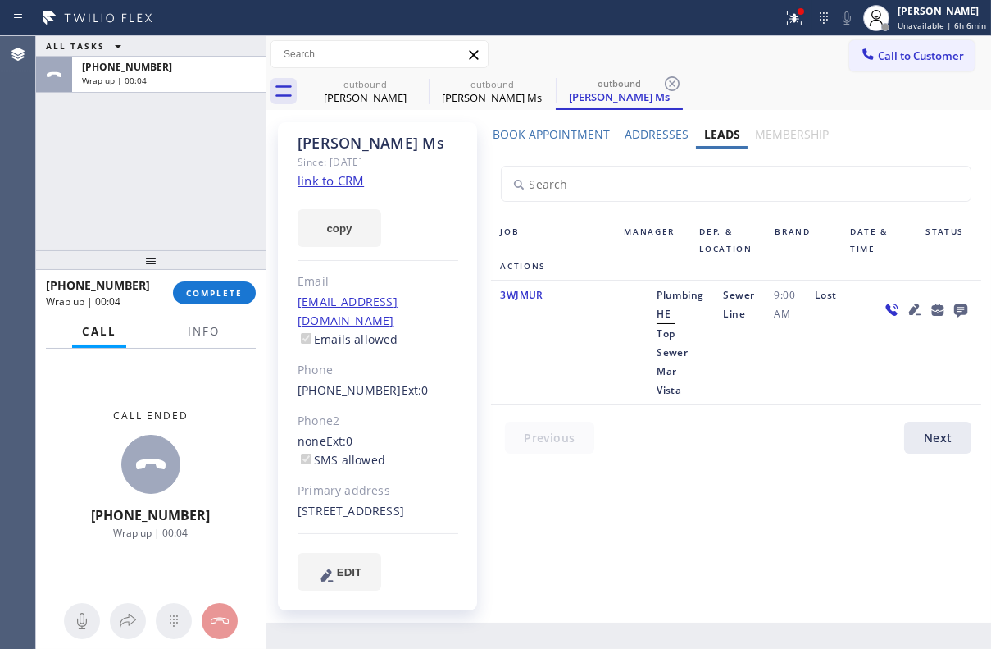
click at [648, 488] on div "Book Appointment Addresses Leads Membership Business location Top [GEOGRAPHIC_D…" at bounding box center [736, 372] width 503 height 492
click at [605, 454] on div at bounding box center [746, 441] width 511 height 40
click at [148, 301] on div "Wrap up | 00:08" at bounding box center [104, 301] width 116 height 14
click at [223, 290] on span "COMPLETE" at bounding box center [214, 292] width 57 height 11
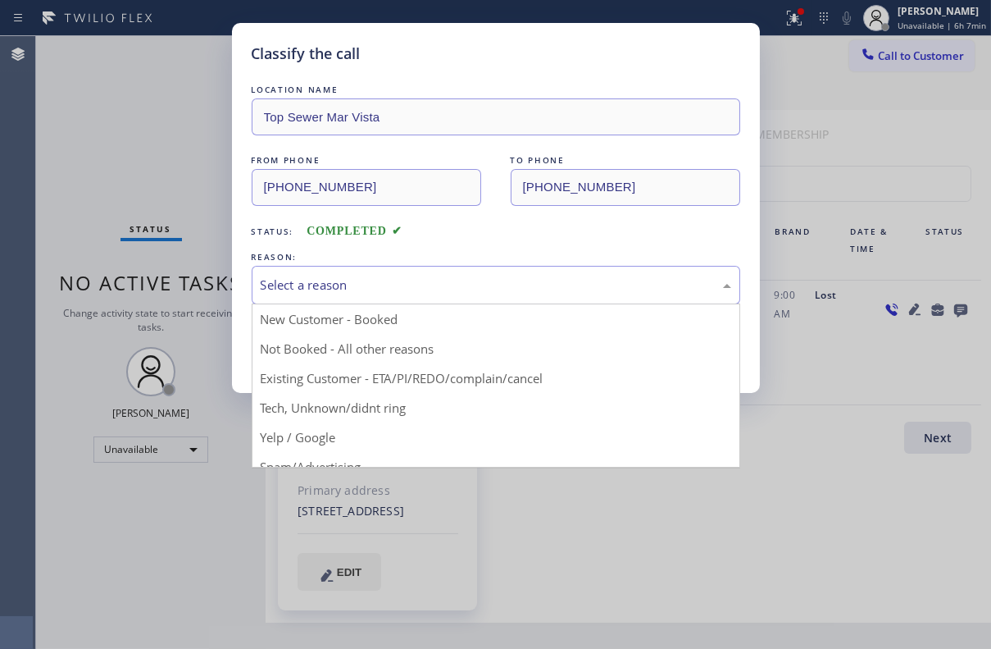
click at [379, 285] on div "Select a reason" at bounding box center [496, 285] width 471 height 19
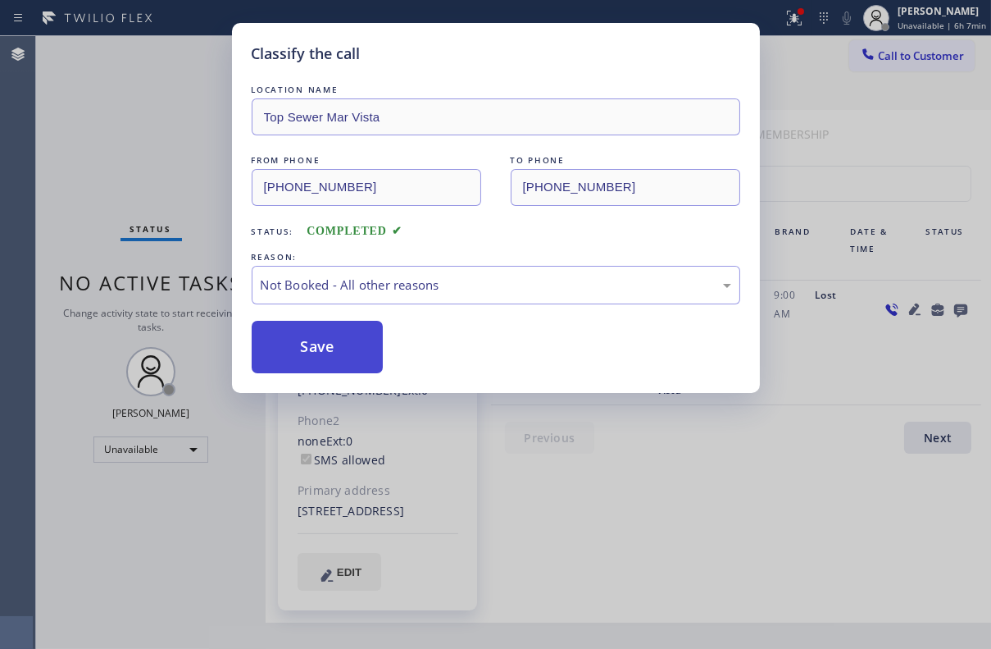
click at [311, 351] on button "Save" at bounding box center [318, 347] width 132 height 52
